Goal: Transaction & Acquisition: Purchase product/service

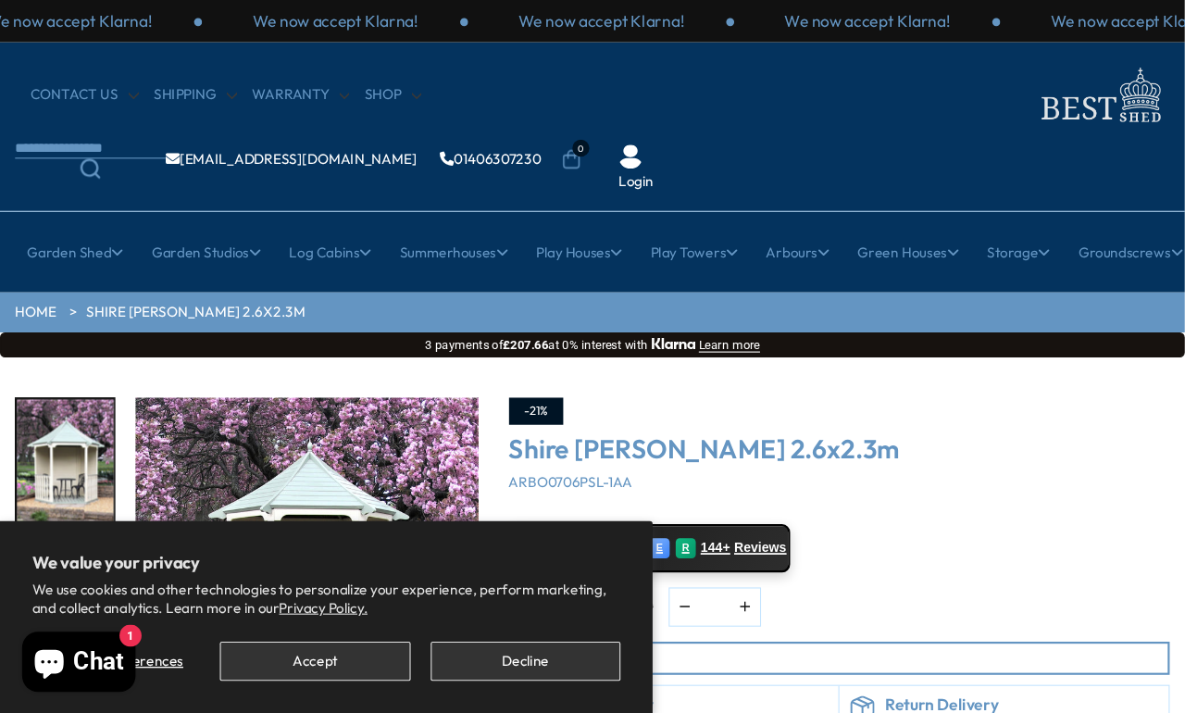
scroll to position [8, 0]
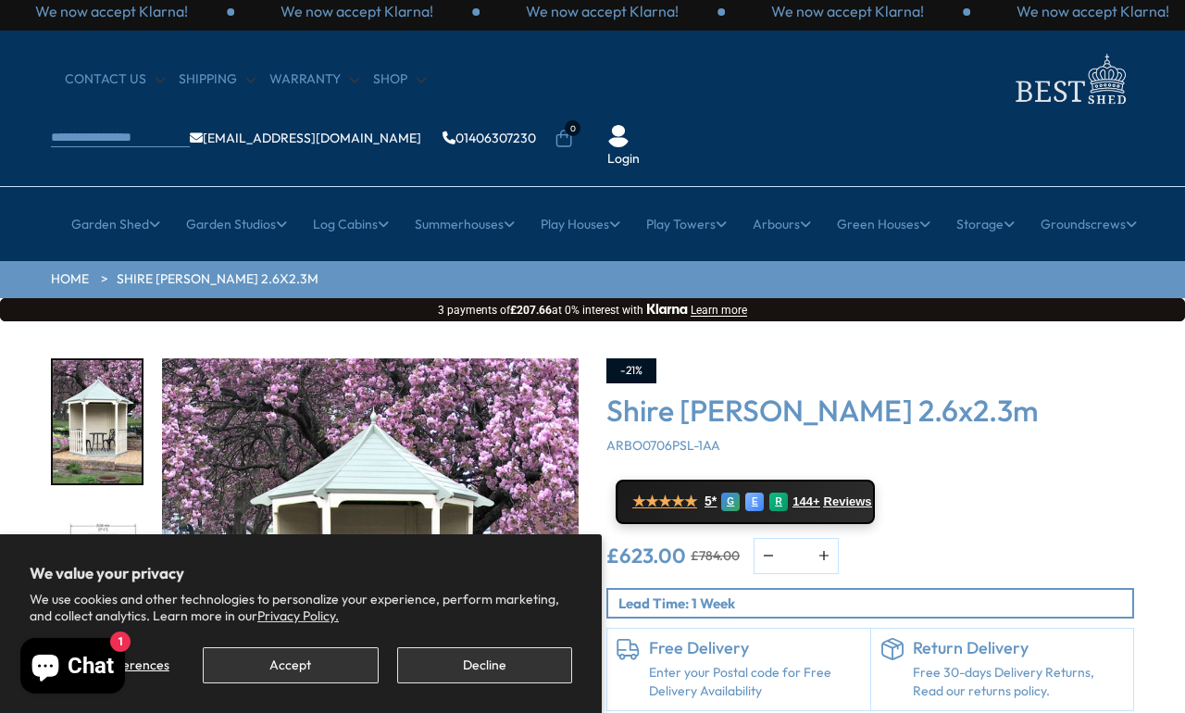
click at [979, 480] on div "★★★★★ 5* G E R 144+ Reviews" at bounding box center [871, 502] width 528 height 44
click at [306, 657] on button "Accept" at bounding box center [290, 665] width 175 height 36
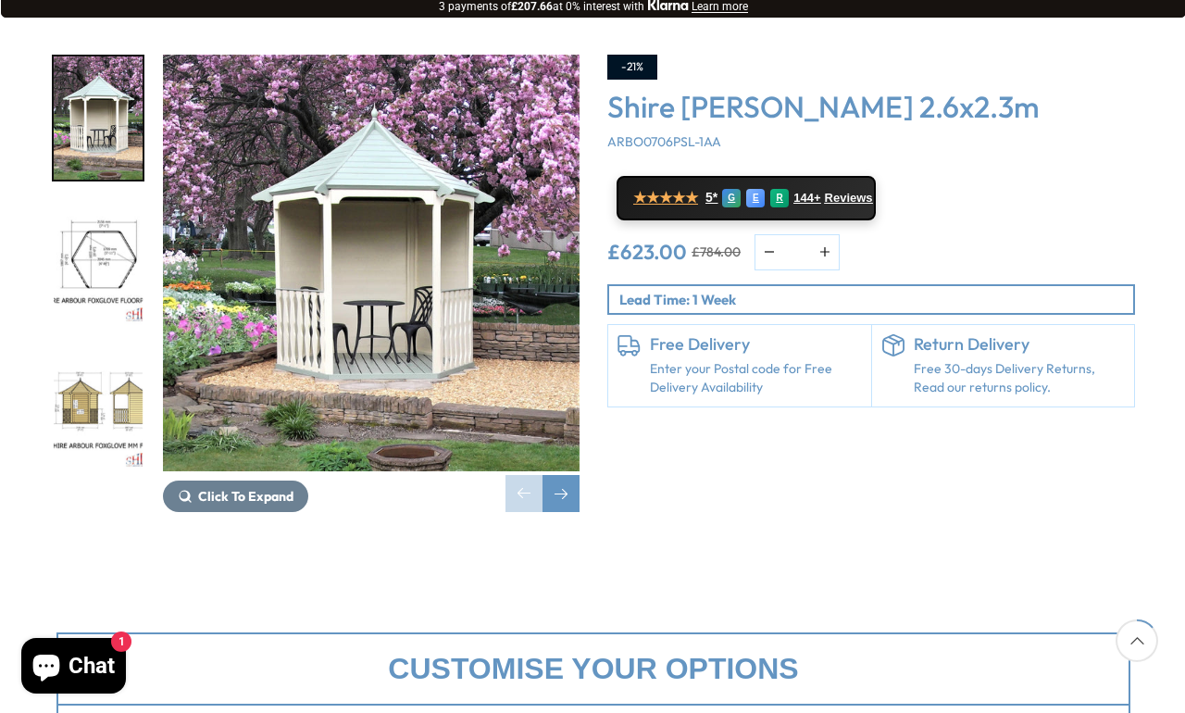
scroll to position [313, 0]
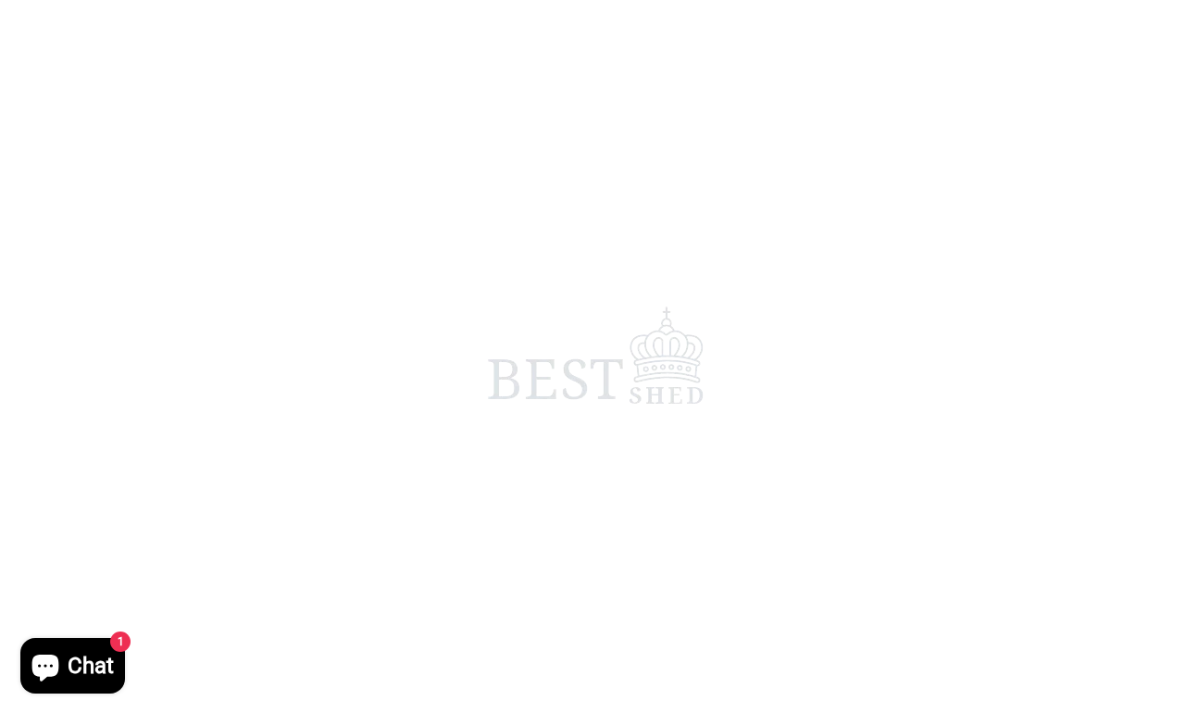
scroll to position [8, 0]
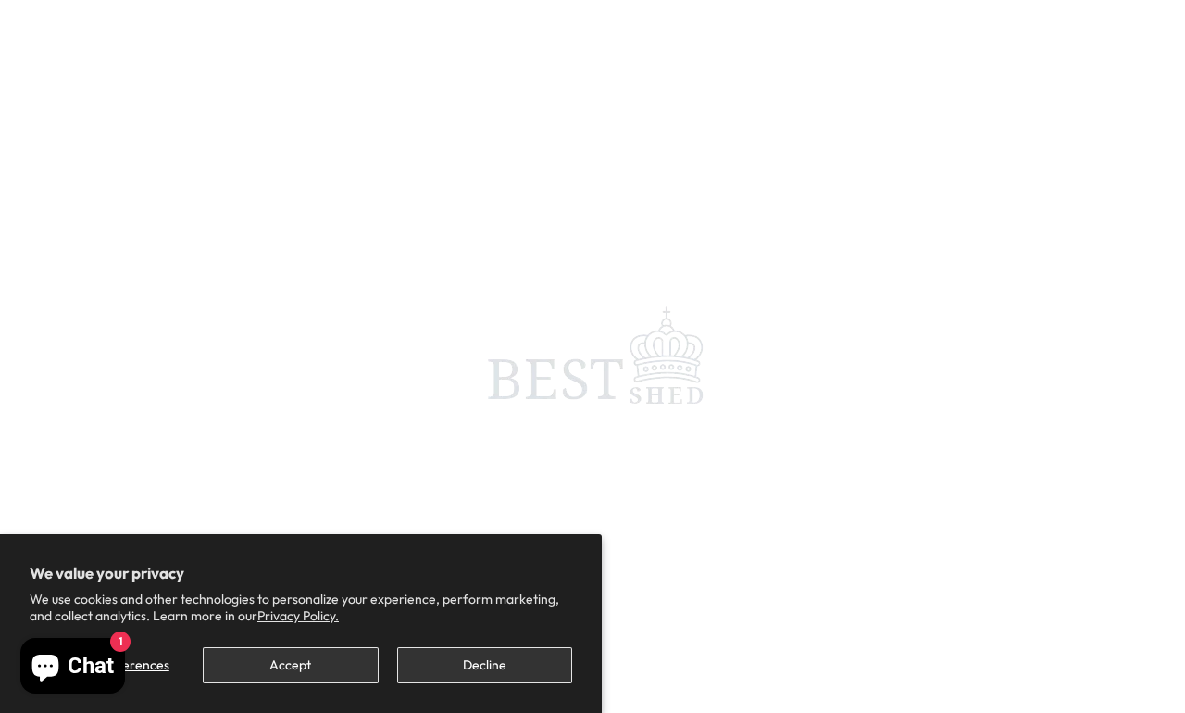
click at [291, 662] on button "Accept" at bounding box center [290, 665] width 175 height 36
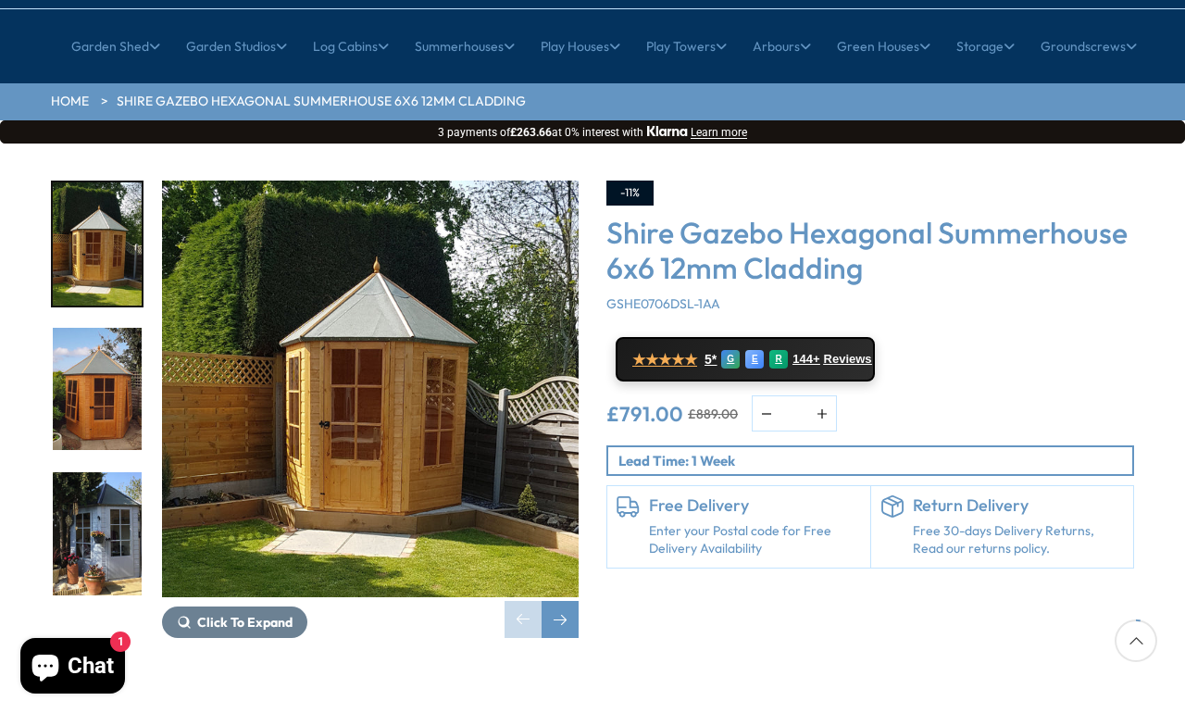
scroll to position [185, 0]
